Goal: Task Accomplishment & Management: Manage account settings

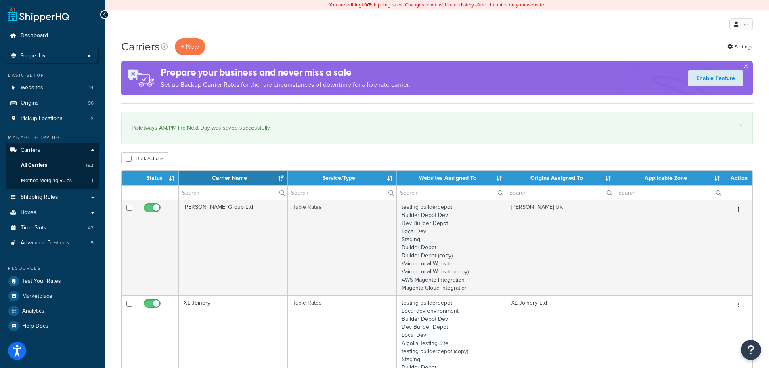
select select "15"
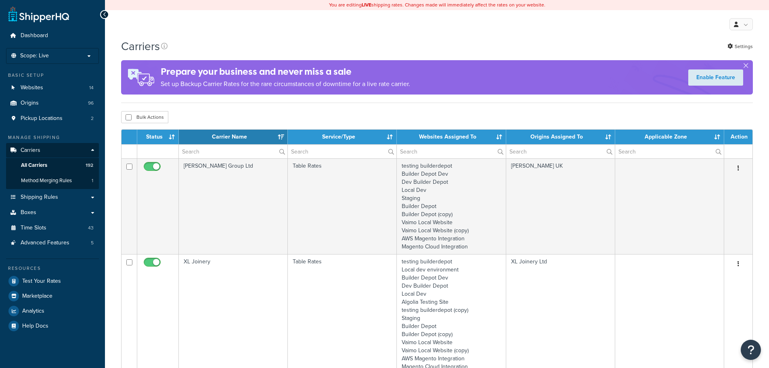
select select "15"
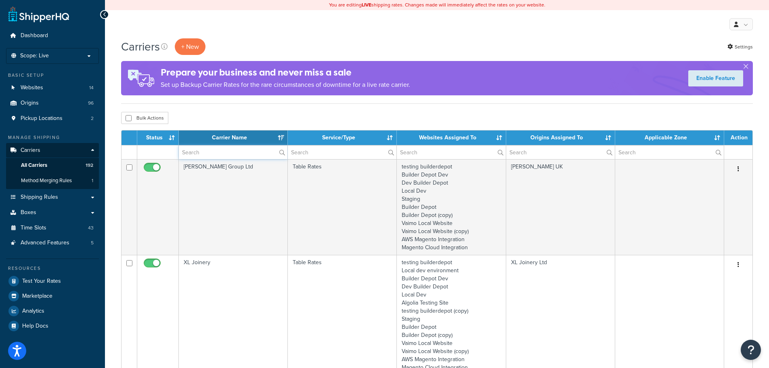
click at [201, 151] on input "text" at bounding box center [233, 152] width 109 height 14
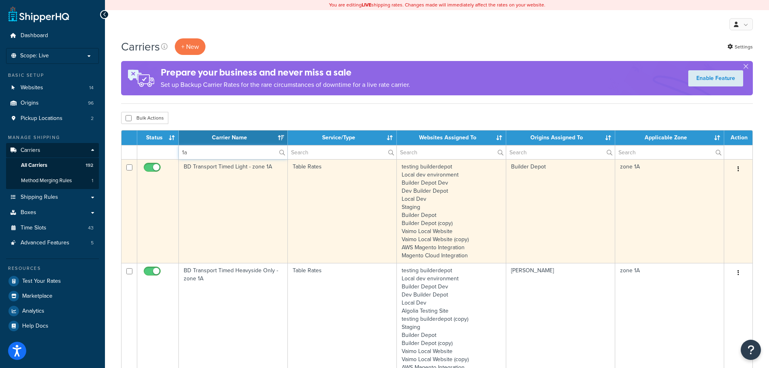
type input "1a"
click at [213, 211] on td "BD Transport Timed Light - zone 1A" at bounding box center [233, 211] width 109 height 104
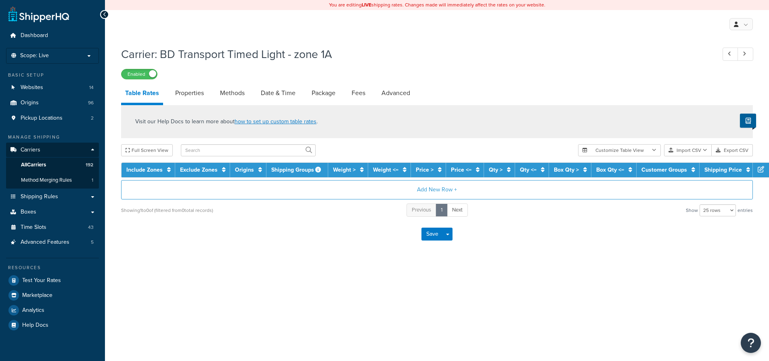
select select "25"
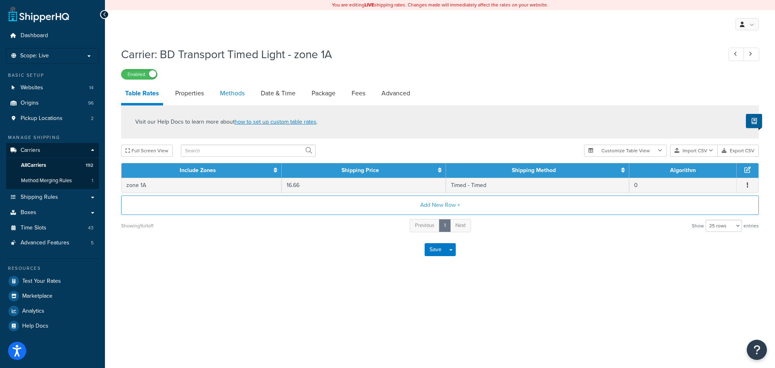
click at [225, 94] on link "Methods" at bounding box center [232, 93] width 33 height 19
select select "25"
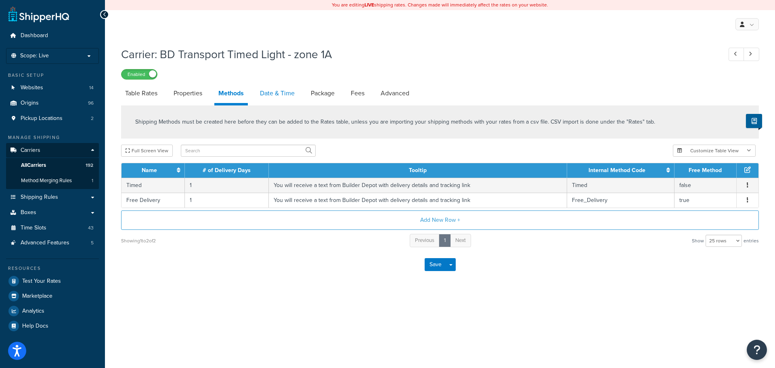
click at [262, 92] on link "Date & Time" at bounding box center [277, 93] width 43 height 19
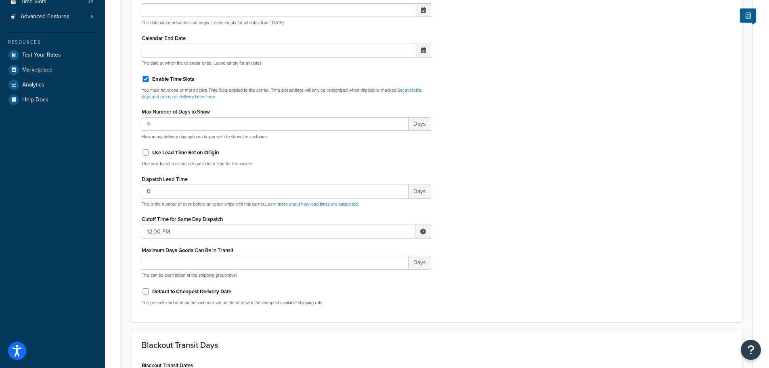
scroll to position [242, 0]
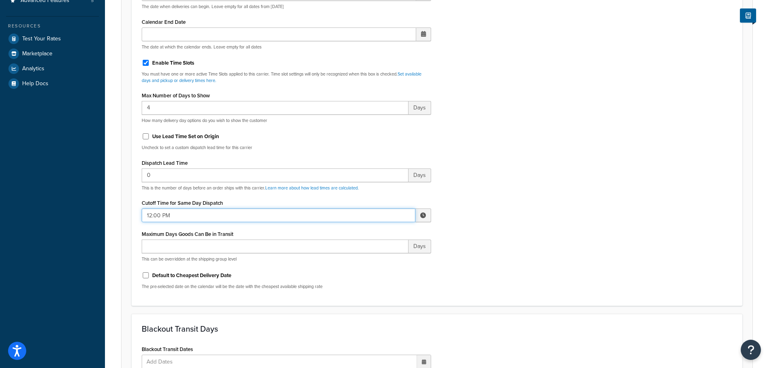
click at [163, 214] on input "12:00 PM" at bounding box center [279, 215] width 274 height 14
click at [362, 256] on span "▼" at bounding box center [363, 257] width 16 height 16
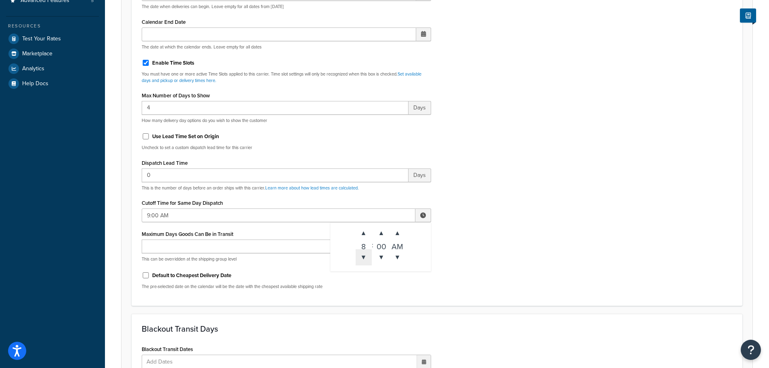
type input "8:00 AM"
click at [575, 255] on div "Include Delivery Date Information: No, just show shipping rates Show Calendar S…" at bounding box center [437, 106] width 602 height 380
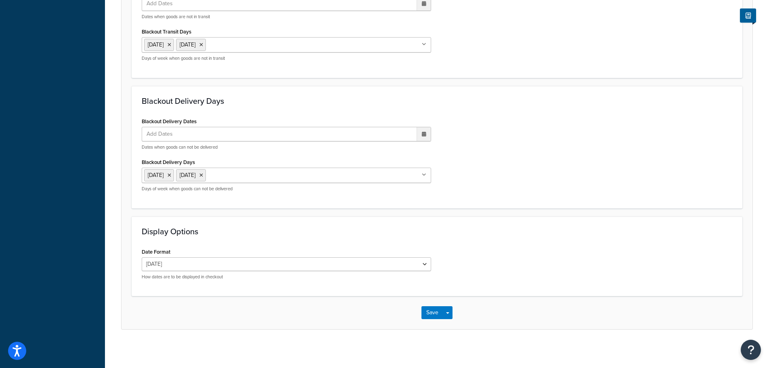
scroll to position [602, 0]
click at [426, 311] on button "Save" at bounding box center [432, 310] width 22 height 13
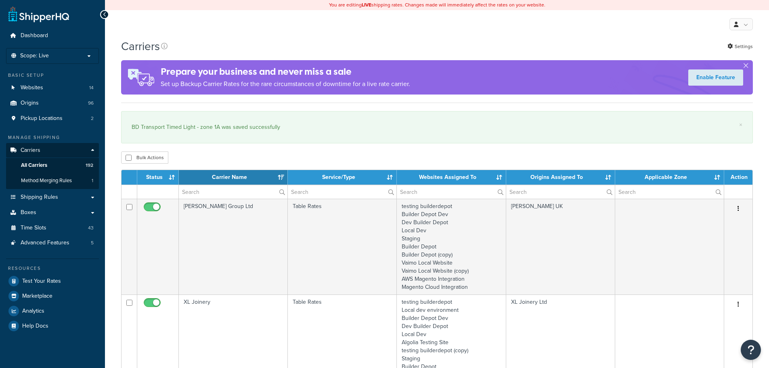
select select "15"
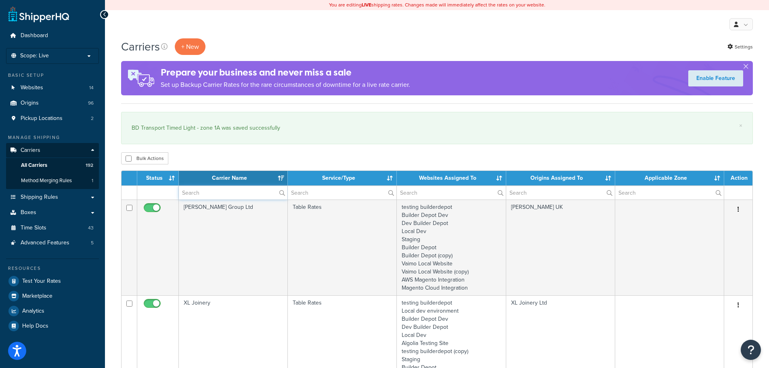
click at [202, 195] on input "text" at bounding box center [233, 193] width 109 height 14
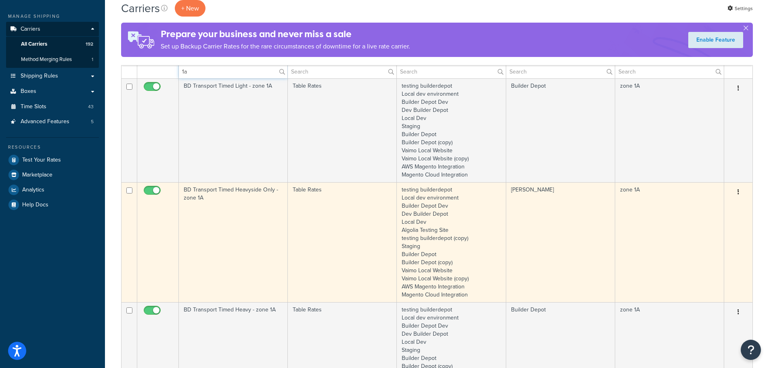
scroll to position [202, 0]
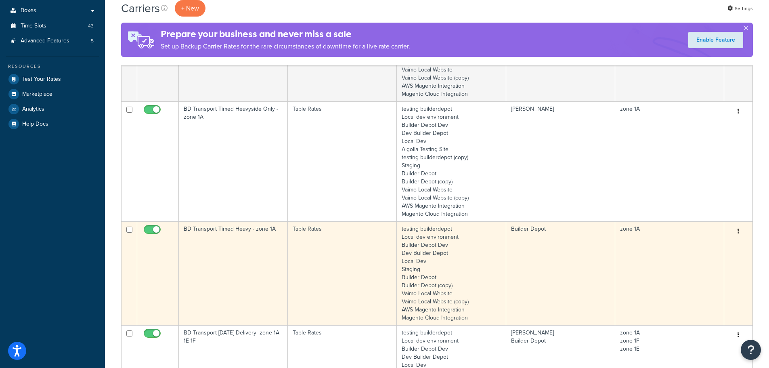
type input "1a"
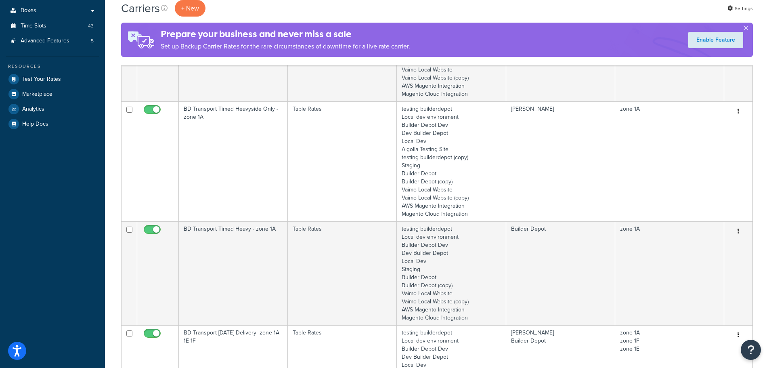
click at [208, 252] on td "BD Transport Timed Heavy - zone 1A" at bounding box center [233, 273] width 109 height 104
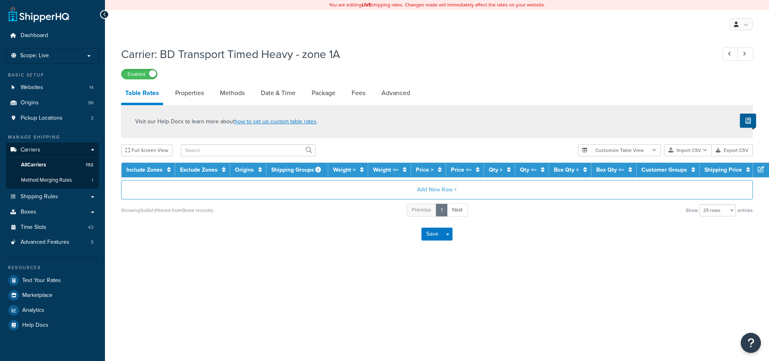
select select "25"
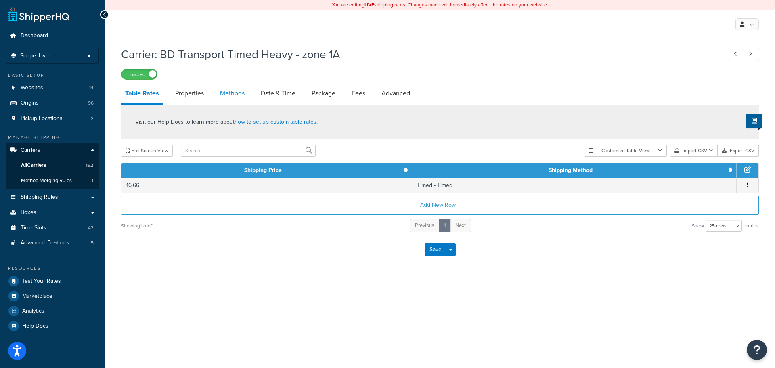
click at [235, 93] on link "Methods" at bounding box center [232, 93] width 33 height 19
select select "25"
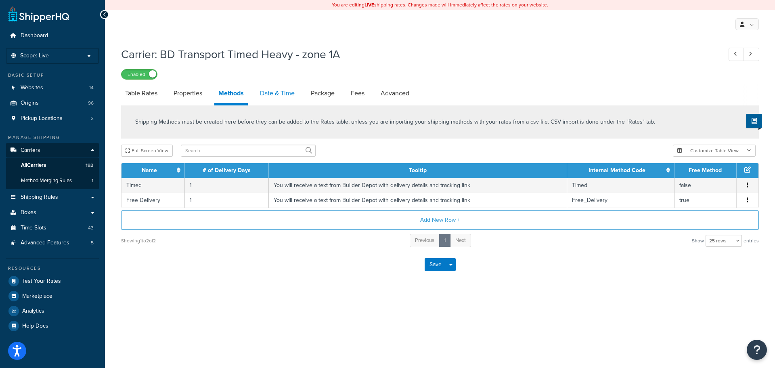
click at [291, 95] on link "Date & Time" at bounding box center [277, 93] width 43 height 19
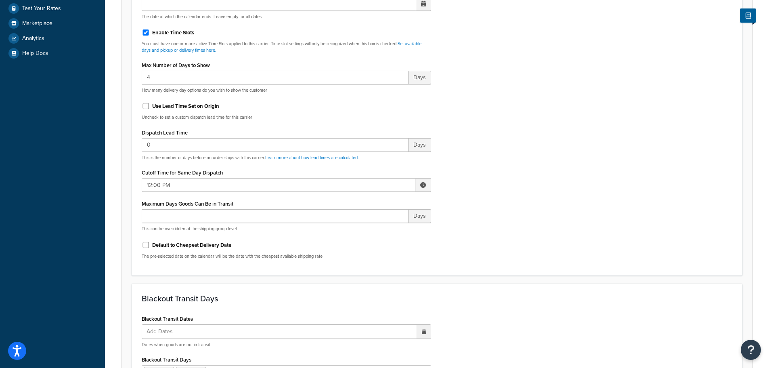
scroll to position [323, 0]
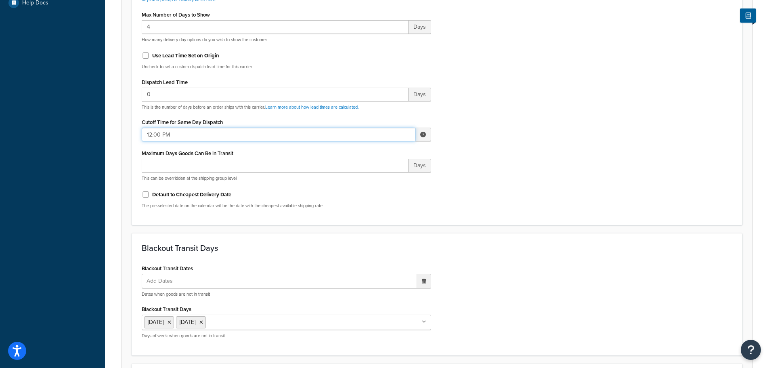
click at [168, 130] on input "12:00 PM" at bounding box center [279, 134] width 274 height 14
click at [368, 175] on span "▼" at bounding box center [363, 176] width 16 height 16
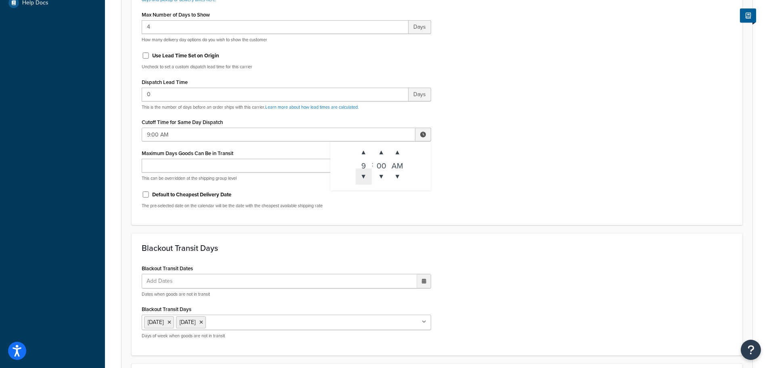
type input "8:00 AM"
click at [533, 184] on div "Include Delivery Date Information: No, just show shipping rates Show Calendar S…" at bounding box center [437, 25] width 602 height 380
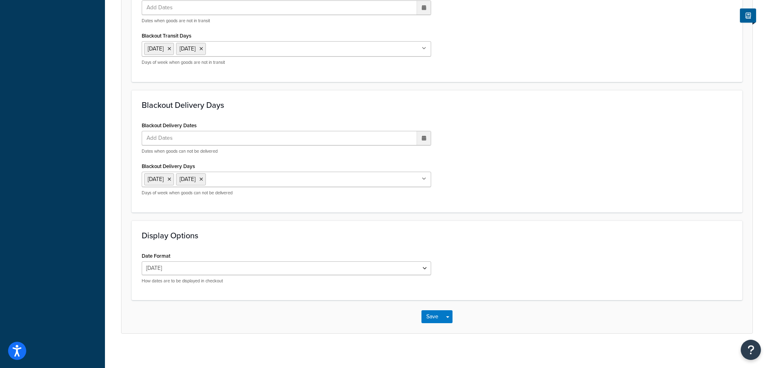
scroll to position [602, 0]
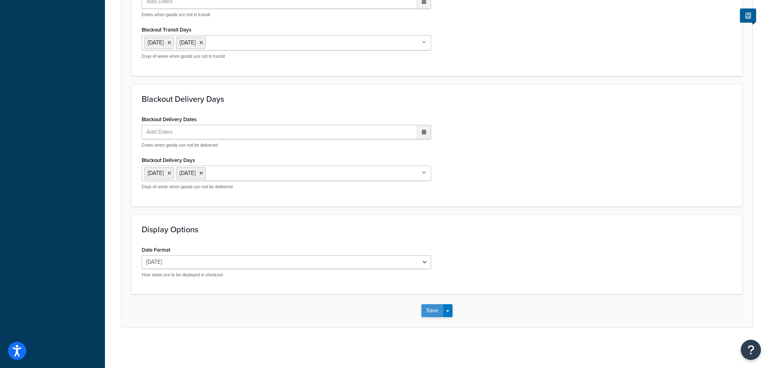
click at [432, 313] on button "Save" at bounding box center [432, 310] width 22 height 13
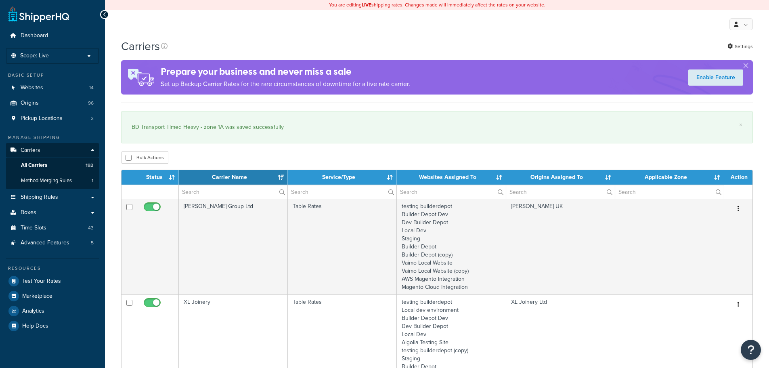
select select "15"
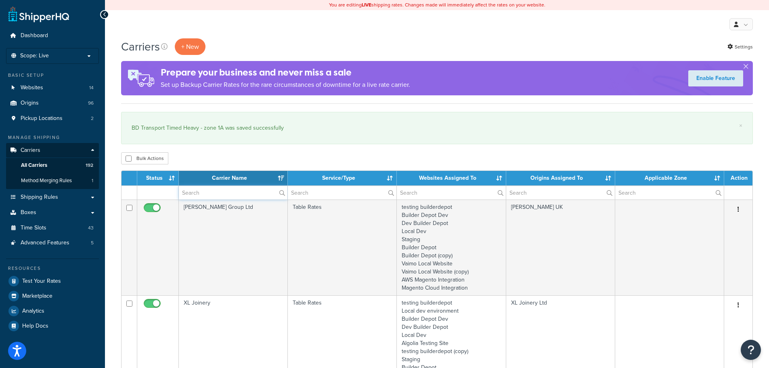
click at [232, 193] on input "text" at bounding box center [233, 193] width 109 height 14
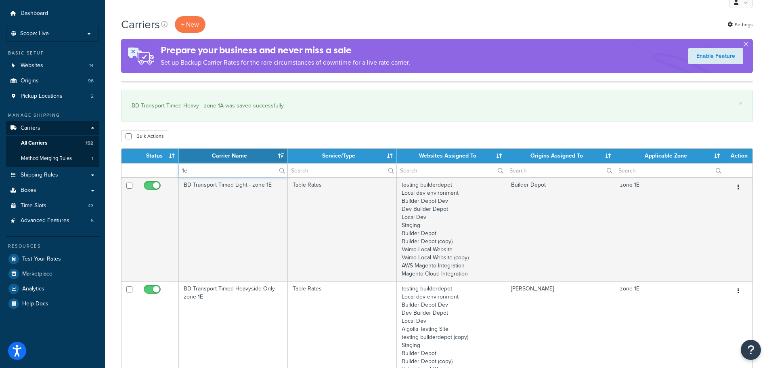
scroll to position [40, 0]
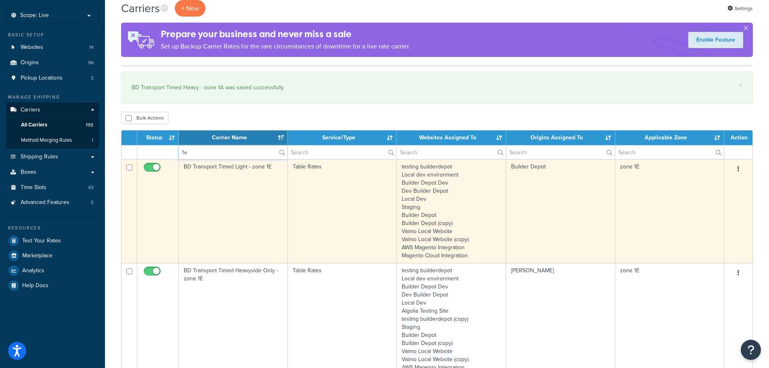
type input "1e"
click at [205, 203] on td "BD Transport Timed Light - zone 1E" at bounding box center [233, 211] width 109 height 104
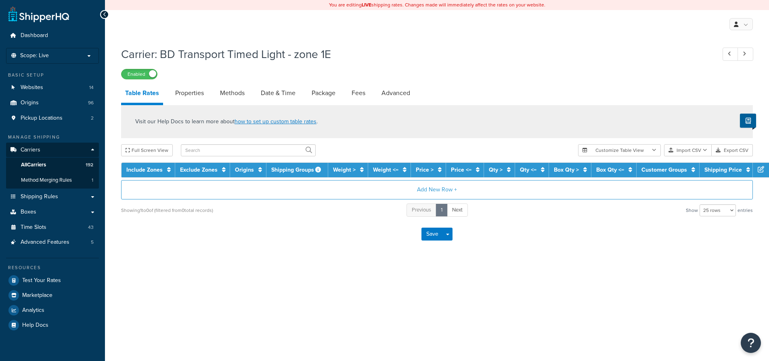
select select "25"
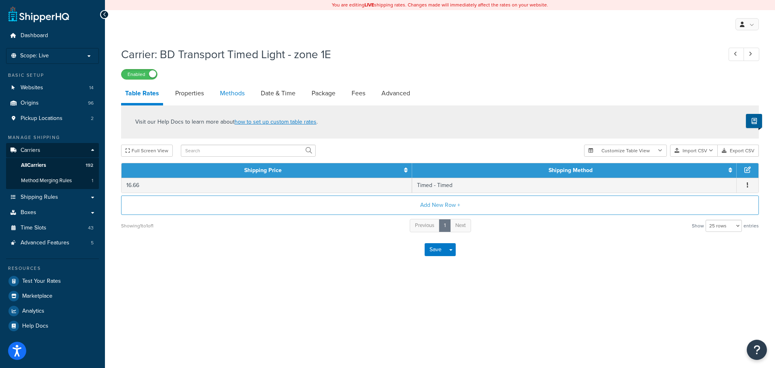
click at [227, 93] on link "Methods" at bounding box center [232, 93] width 33 height 19
select select "25"
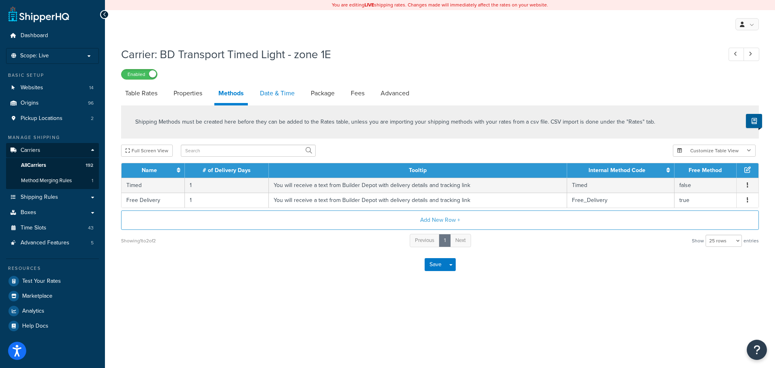
click at [289, 93] on link "Date & Time" at bounding box center [277, 93] width 43 height 19
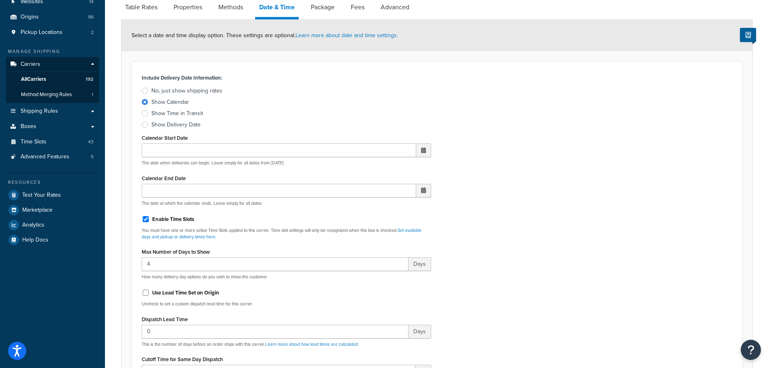
scroll to position [282, 0]
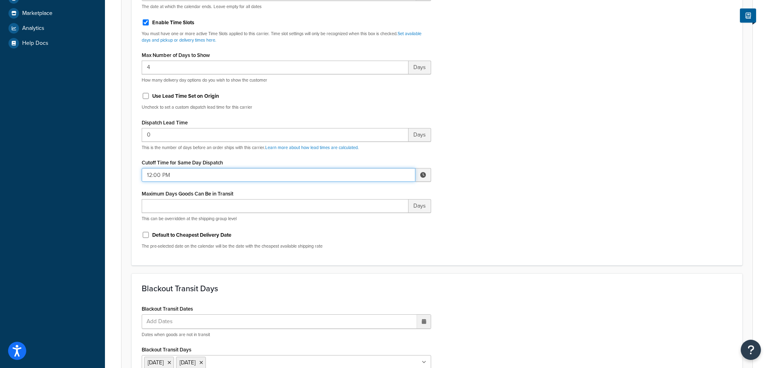
click at [174, 175] on input "12:00 PM" at bounding box center [279, 175] width 274 height 14
click at [361, 220] on span "▼" at bounding box center [363, 217] width 16 height 16
click at [360, 219] on span "▼" at bounding box center [363, 217] width 16 height 16
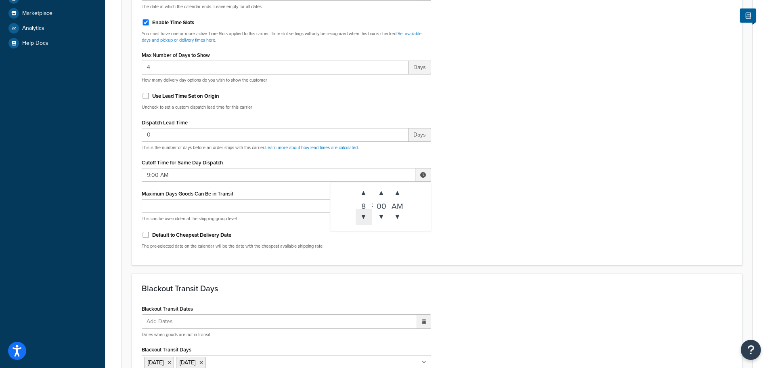
type input "8:00 AM"
click at [510, 203] on div "Include Delivery Date Information: No, just show shipping rates Show Calendar S…" at bounding box center [437, 65] width 602 height 380
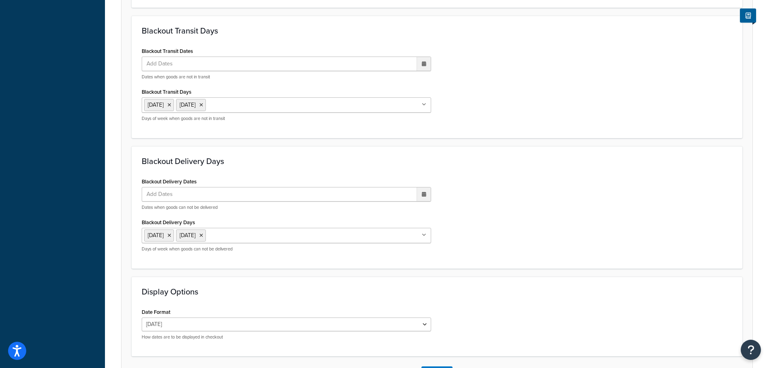
scroll to position [602, 0]
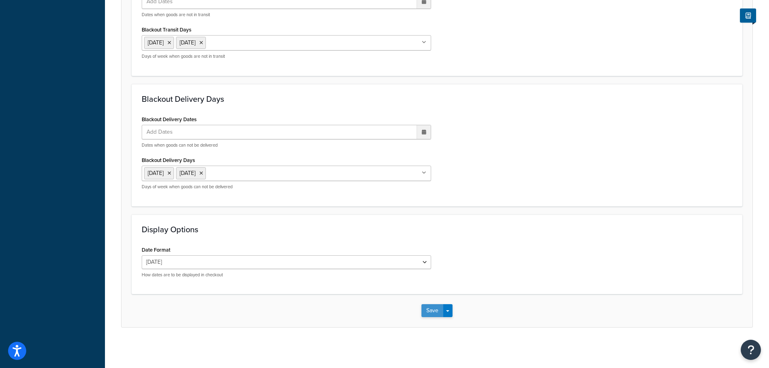
click at [433, 305] on button "Save" at bounding box center [432, 310] width 22 height 13
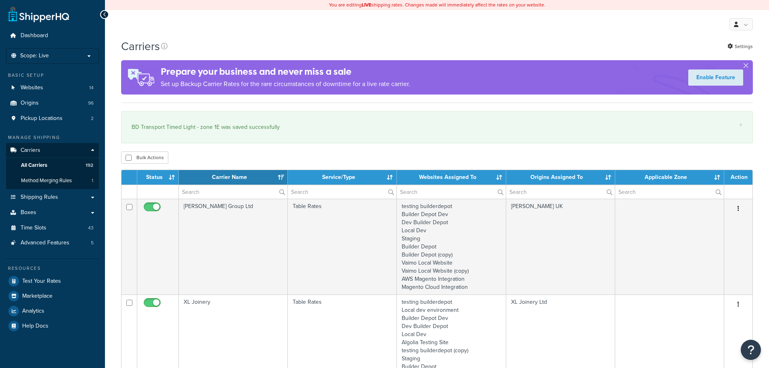
select select "15"
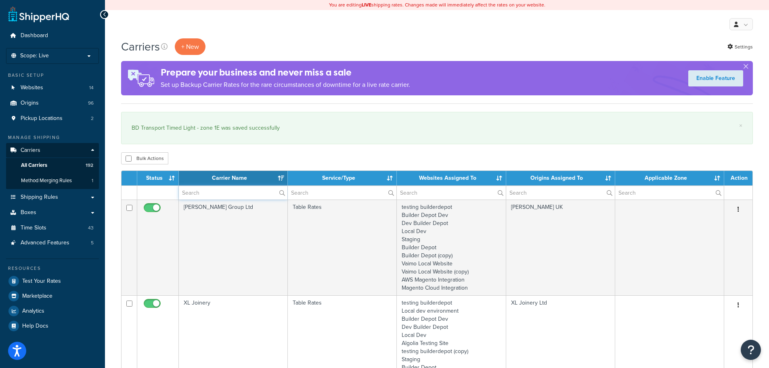
click at [180, 191] on input "text" at bounding box center [233, 193] width 109 height 14
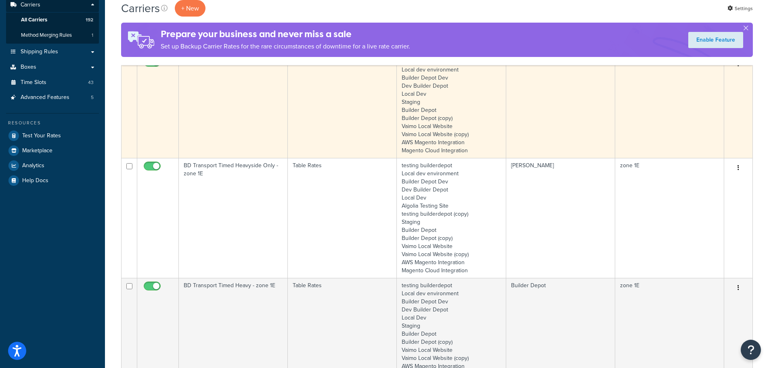
scroll to position [161, 0]
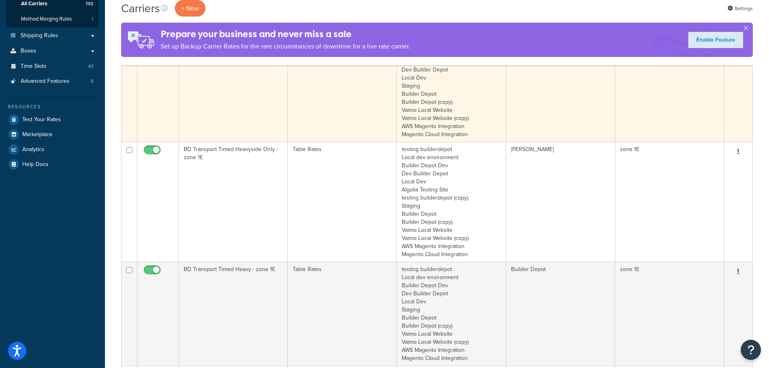
type input "1e"
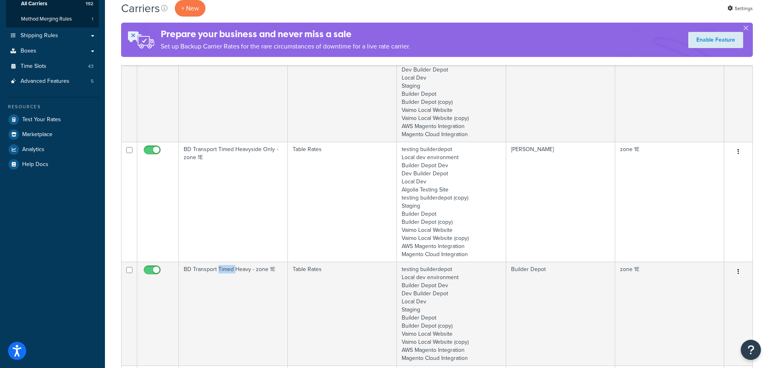
click at [229, 290] on td "BD Transport Timed Heavy - zone 1E" at bounding box center [233, 313] width 109 height 104
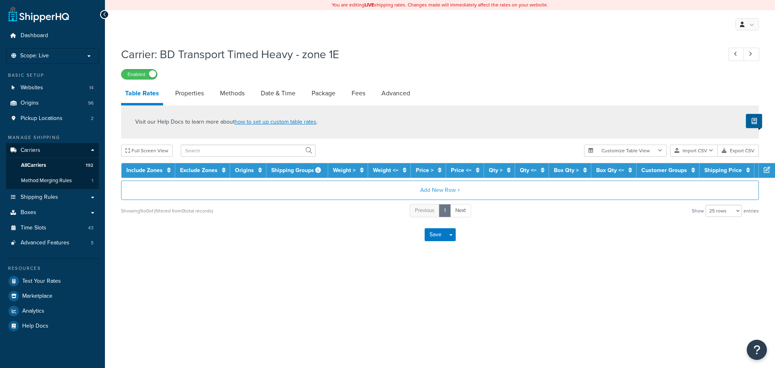
select select "25"
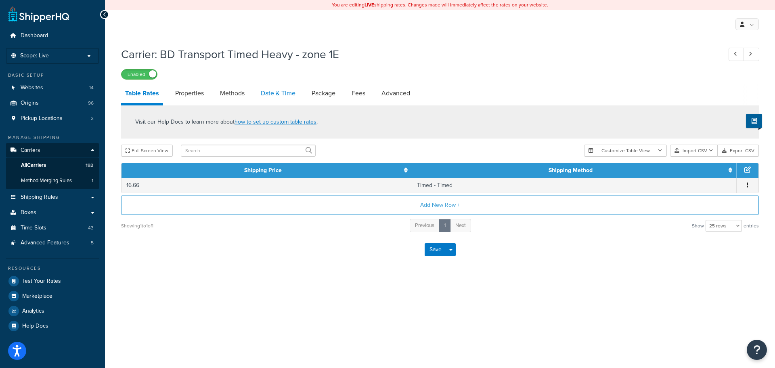
click at [265, 95] on link "Date & Time" at bounding box center [278, 93] width 43 height 19
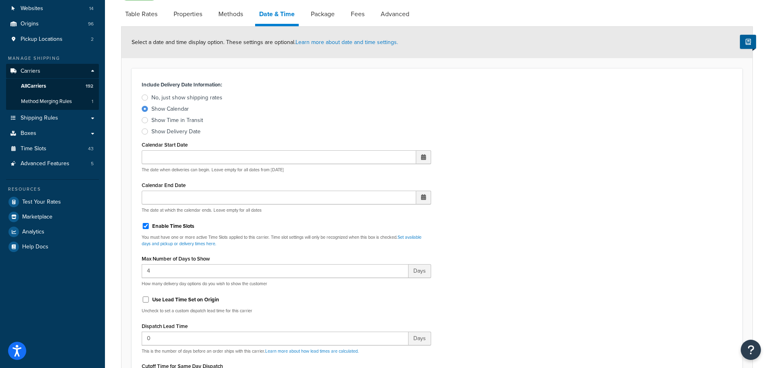
scroll to position [202, 0]
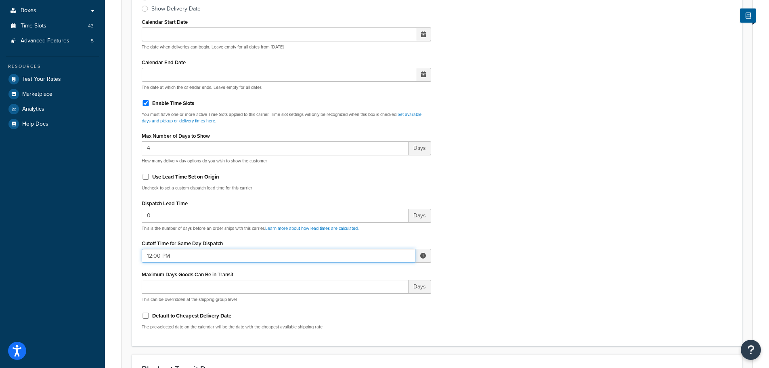
click at [159, 259] on input "12:00 PM" at bounding box center [279, 256] width 274 height 14
click at [363, 297] on span "▼" at bounding box center [363, 297] width 16 height 16
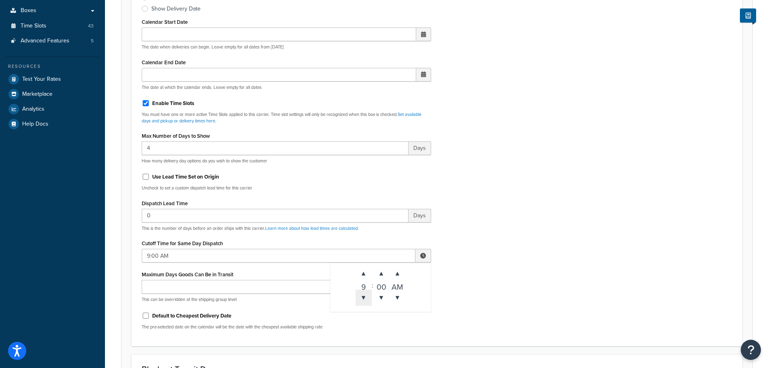
type input "8:00 AM"
click at [589, 261] on div "Include Delivery Date Information: No, just show shipping rates Show Calendar S…" at bounding box center [437, 146] width 602 height 380
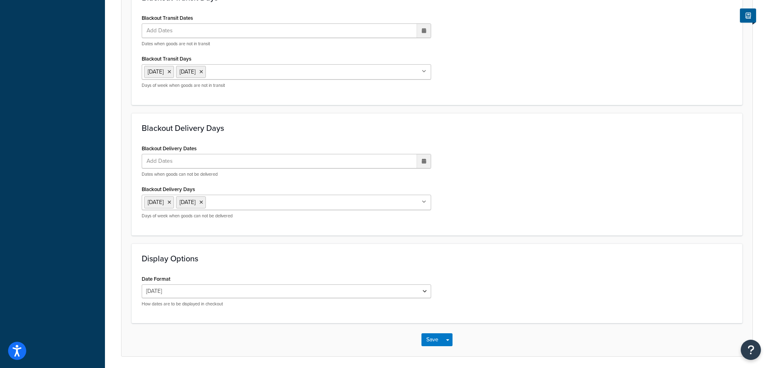
scroll to position [602, 0]
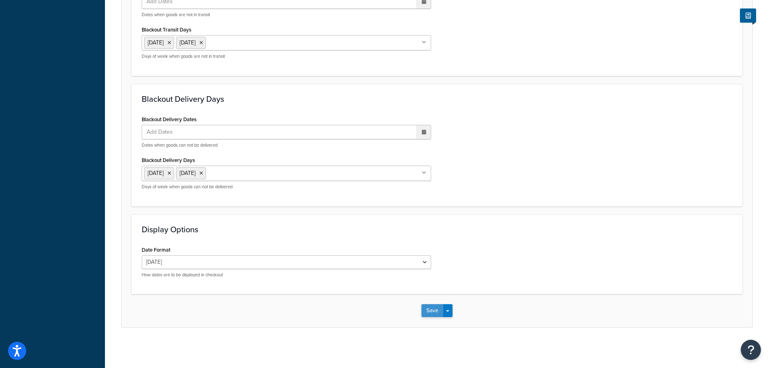
click at [432, 314] on button "Save" at bounding box center [432, 310] width 22 height 13
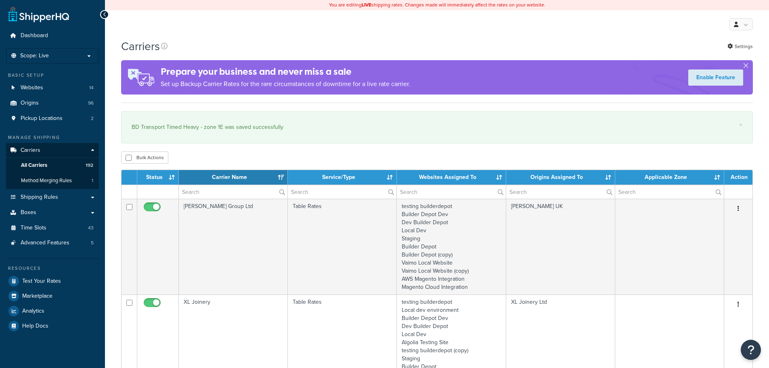
select select "15"
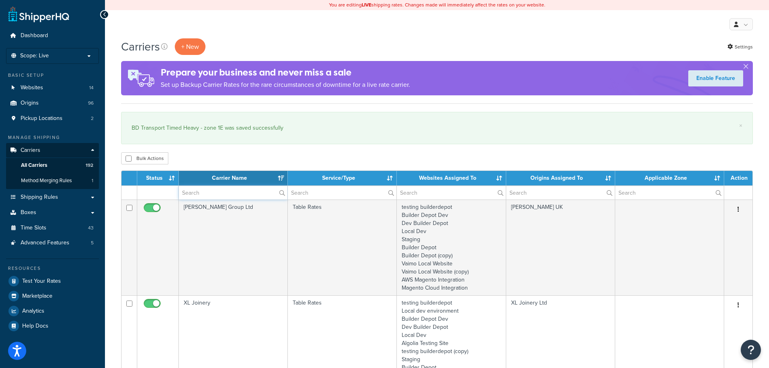
click at [194, 193] on input "text" at bounding box center [233, 193] width 109 height 14
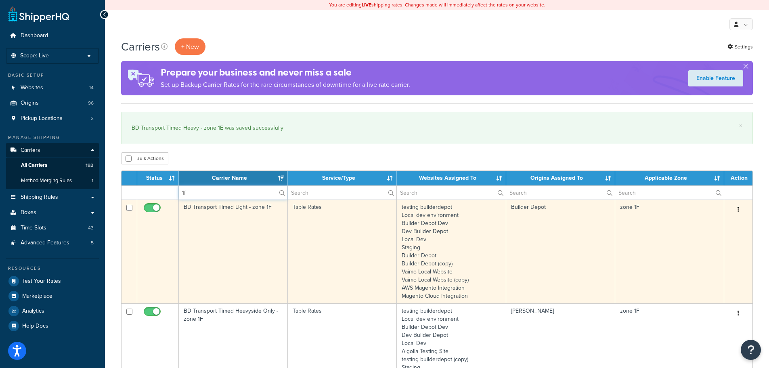
type input "1f"
click at [201, 240] on td "BD Transport Timed Light - zone 1F" at bounding box center [233, 251] width 109 height 104
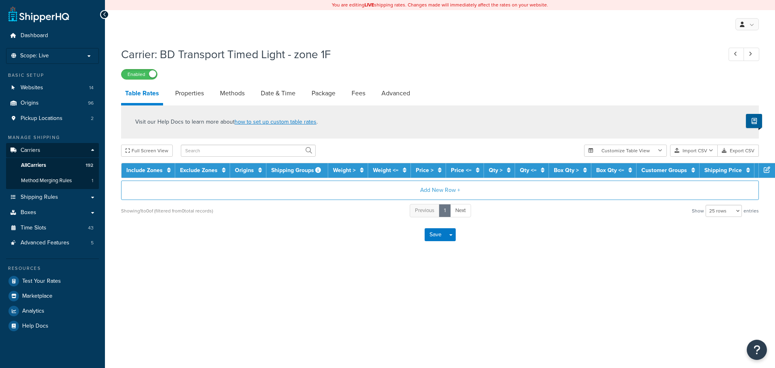
select select "25"
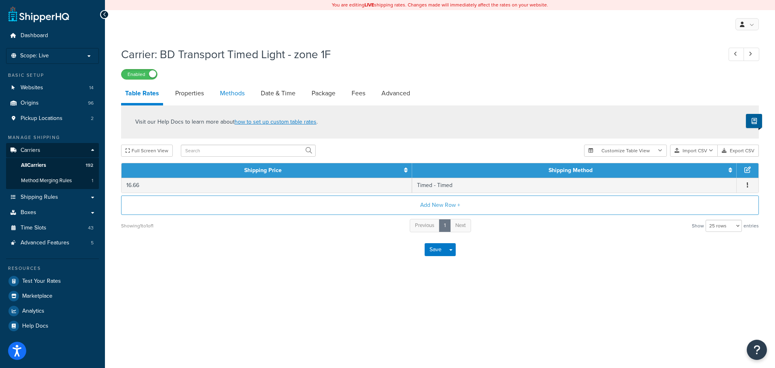
click at [227, 94] on link "Methods" at bounding box center [232, 93] width 33 height 19
select select "25"
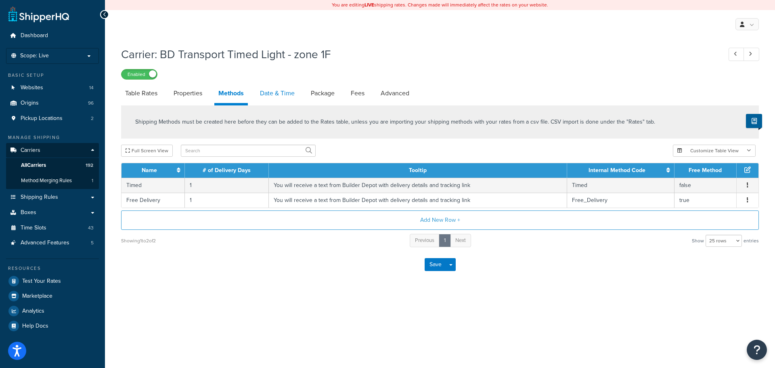
click at [290, 98] on link "Date & Time" at bounding box center [277, 93] width 43 height 19
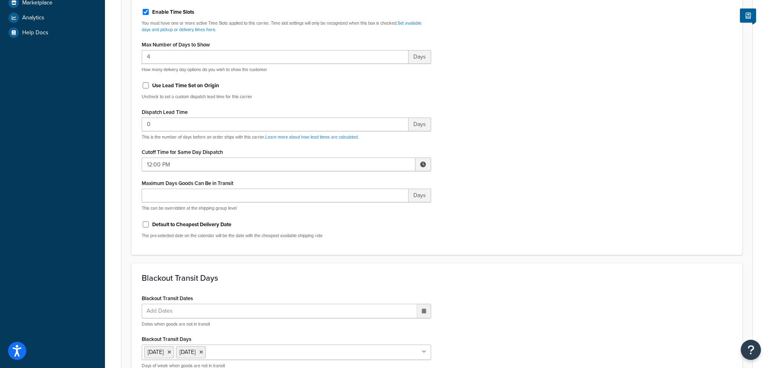
scroll to position [363, 0]
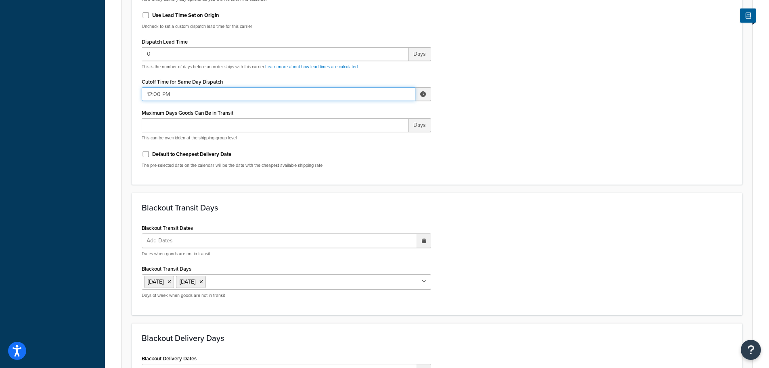
click at [153, 88] on input "12:00 PM" at bounding box center [279, 94] width 274 height 14
click at [366, 131] on span "▼" at bounding box center [363, 136] width 16 height 16
click at [361, 138] on span "▼" at bounding box center [363, 136] width 16 height 16
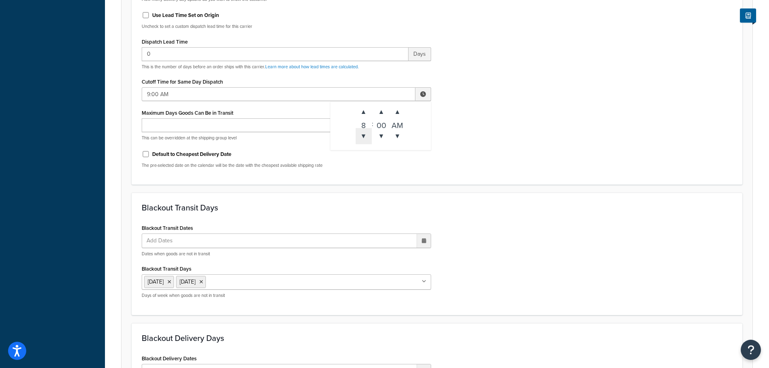
type input "8:00 AM"
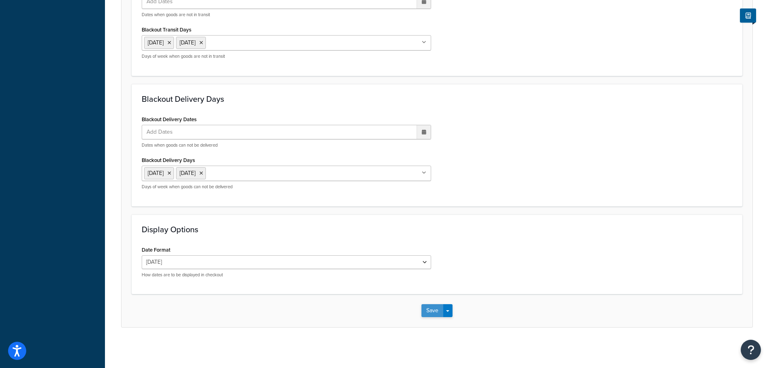
click at [426, 312] on button "Save" at bounding box center [432, 310] width 22 height 13
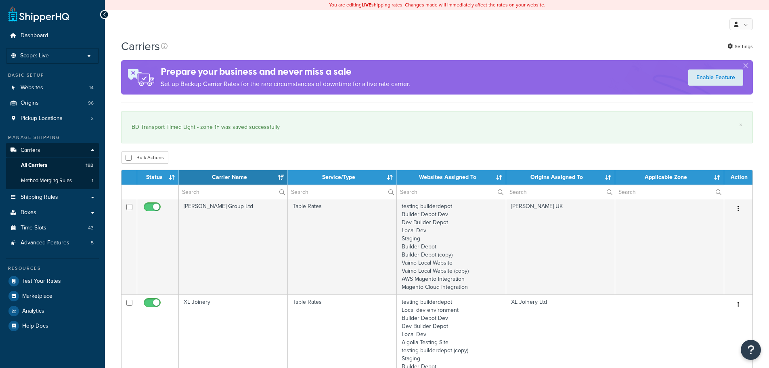
select select "15"
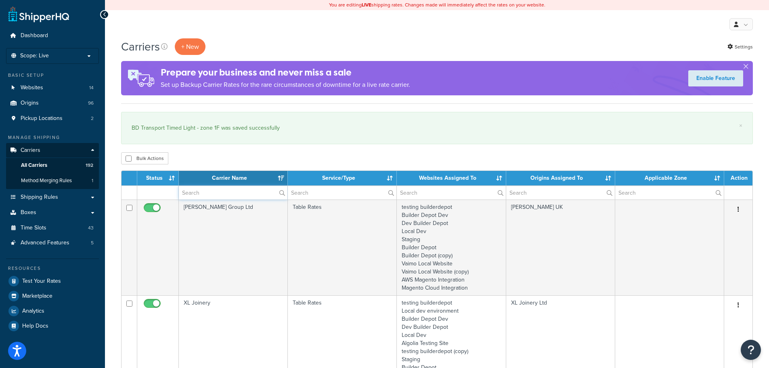
click at [195, 190] on input "text" at bounding box center [233, 193] width 109 height 14
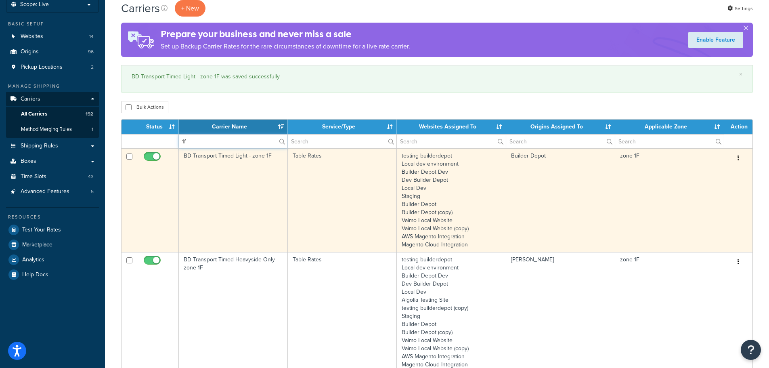
scroll to position [121, 0]
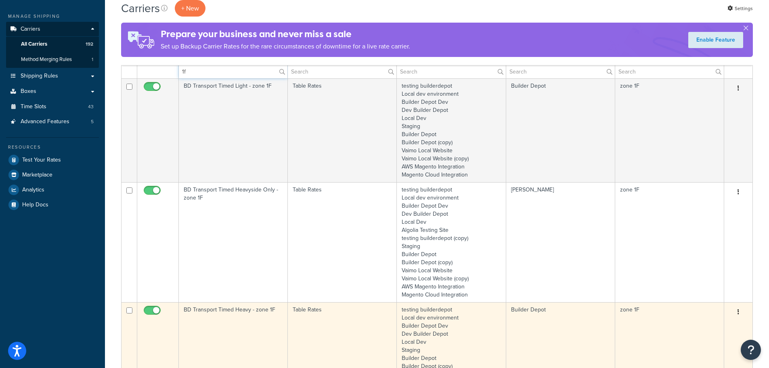
type input "1f"
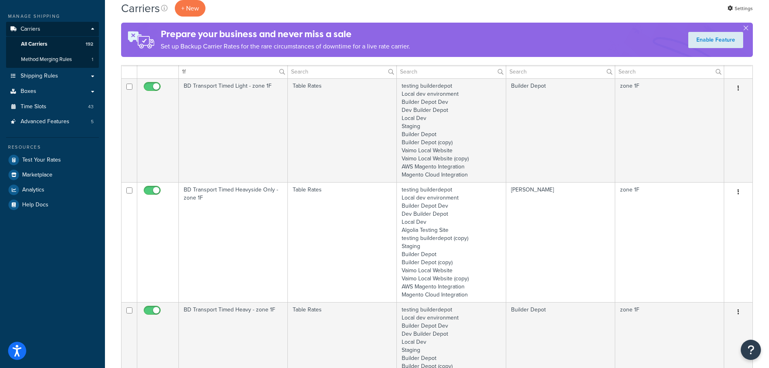
click at [234, 322] on td "BD Transport Timed Heavy - zone 1F" at bounding box center [233, 354] width 109 height 104
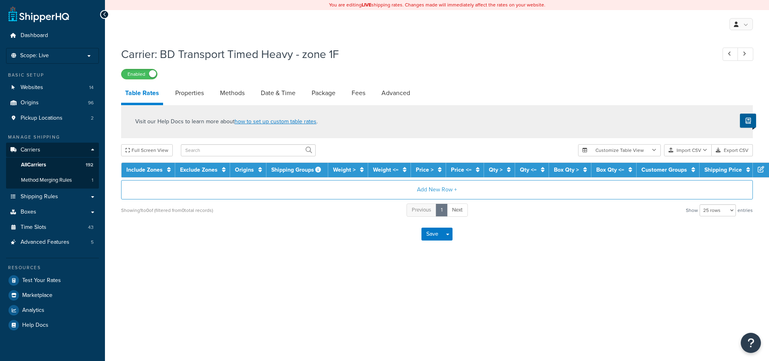
select select "25"
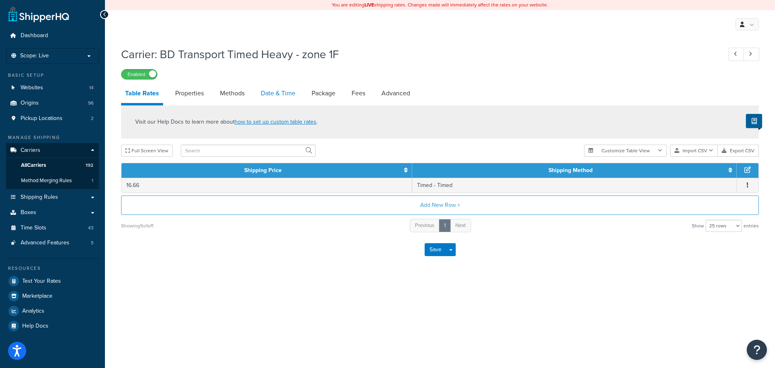
click at [274, 88] on link "Date & Time" at bounding box center [278, 93] width 43 height 19
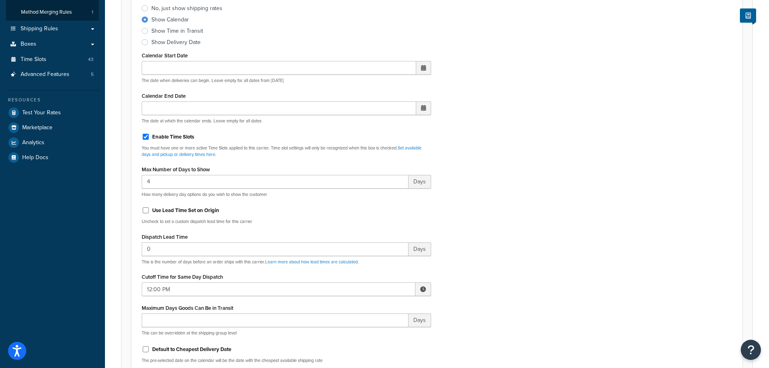
scroll to position [282, 0]
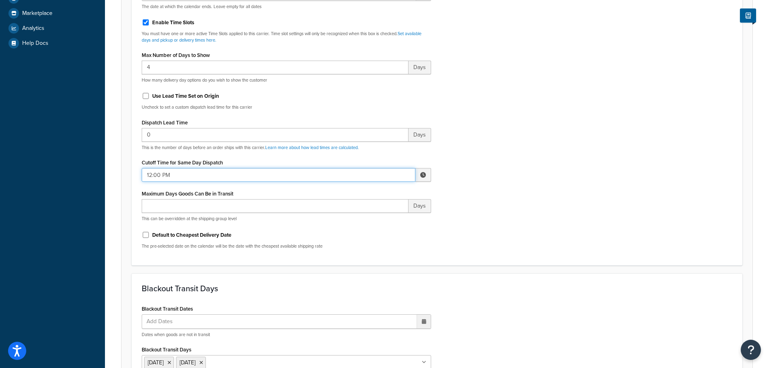
click at [156, 176] on input "12:00 PM" at bounding box center [279, 175] width 274 height 14
click at [363, 219] on span "▼" at bounding box center [363, 217] width 16 height 16
click at [364, 219] on span "▼" at bounding box center [363, 217] width 16 height 16
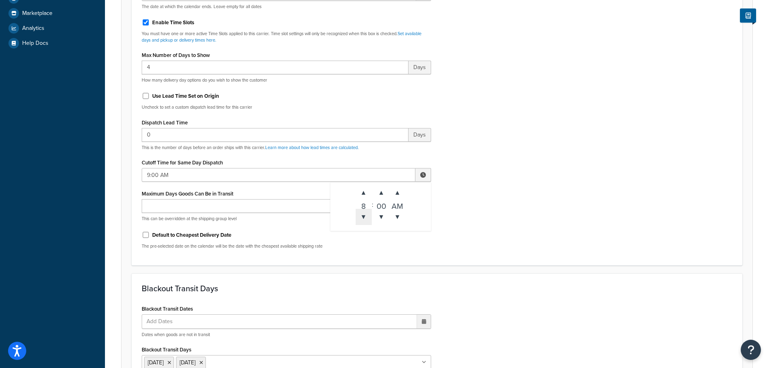
type input "8:00 AM"
click at [574, 235] on div "Include Delivery Date Information: No, just show shipping rates Show Calendar S…" at bounding box center [437, 65] width 602 height 380
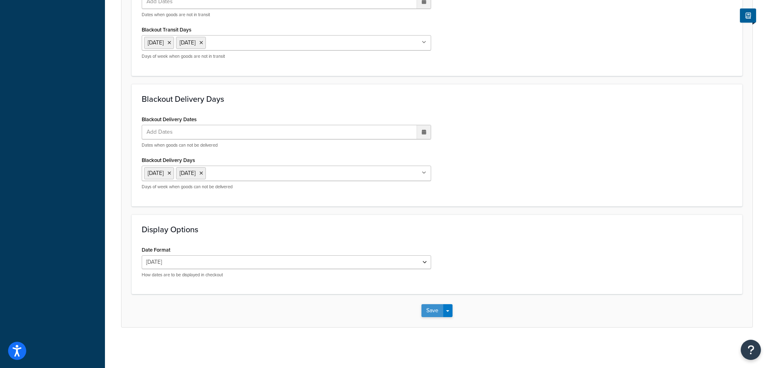
click at [435, 313] on button "Save" at bounding box center [432, 310] width 22 height 13
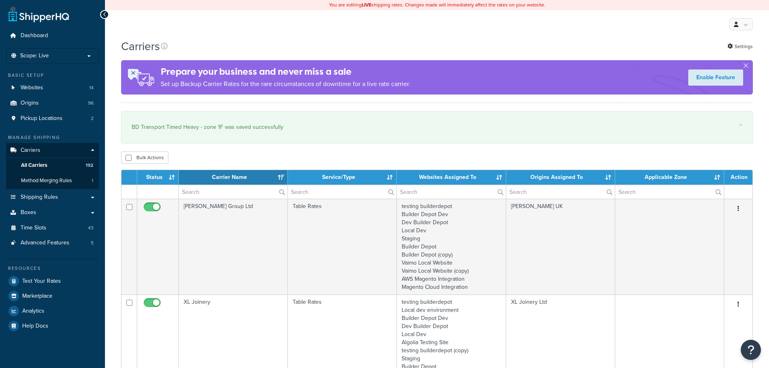
select select "15"
